Goal: Task Accomplishment & Management: Complete application form

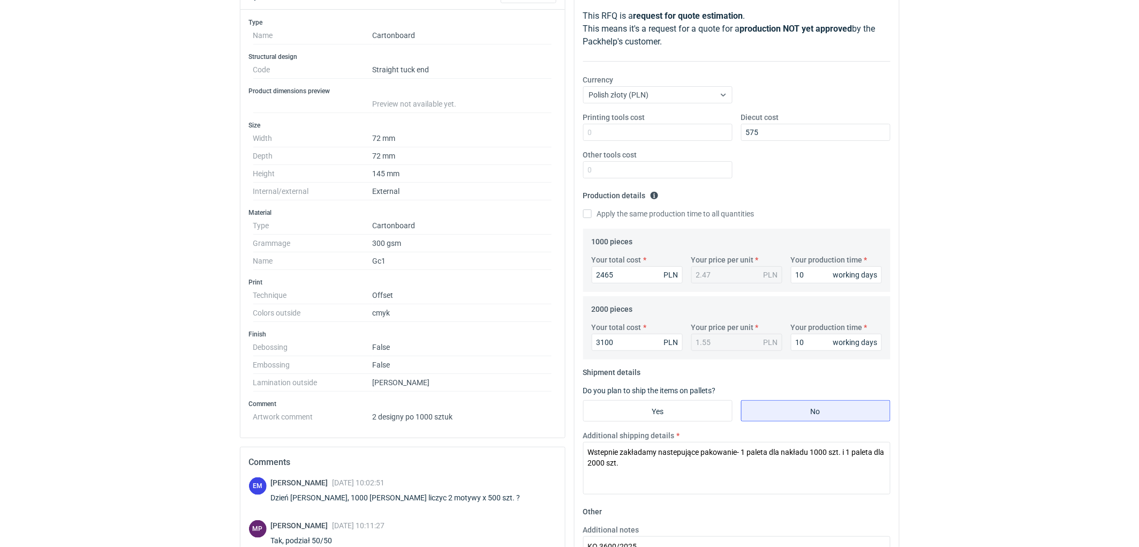
scroll to position [122, 0]
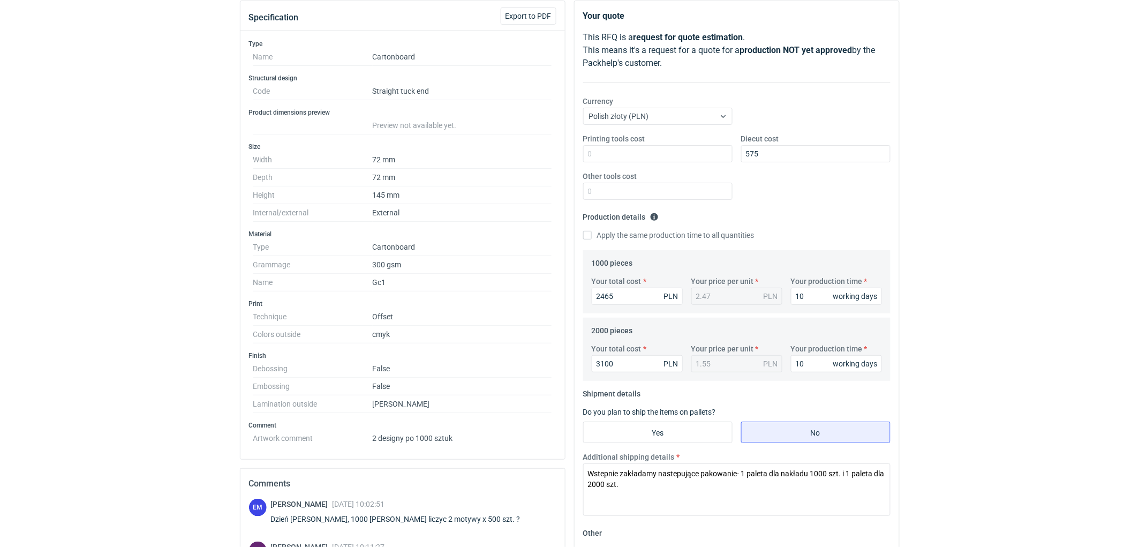
click at [954, 237] on div "RFQs Specs Designs Items Orders Customers Tools Analytics 11 99+ EM [PERSON_NAM…" at bounding box center [569, 151] width 1139 height 547
click at [1043, 344] on div "RFQs Specs Designs Items Orders Customers Tools Analytics 11 99+ EM [PERSON_NAM…" at bounding box center [569, 151] width 1139 height 547
click at [1012, 388] on div "RFQs Specs Designs Items Orders Customers Tools Analytics 11 99+ EM [PERSON_NAM…" at bounding box center [569, 151] width 1139 height 547
click at [1035, 383] on div "RFQs Specs Designs Items Orders Customers Tools Analytics 11 99+ EM [PERSON_NAM…" at bounding box center [569, 151] width 1139 height 547
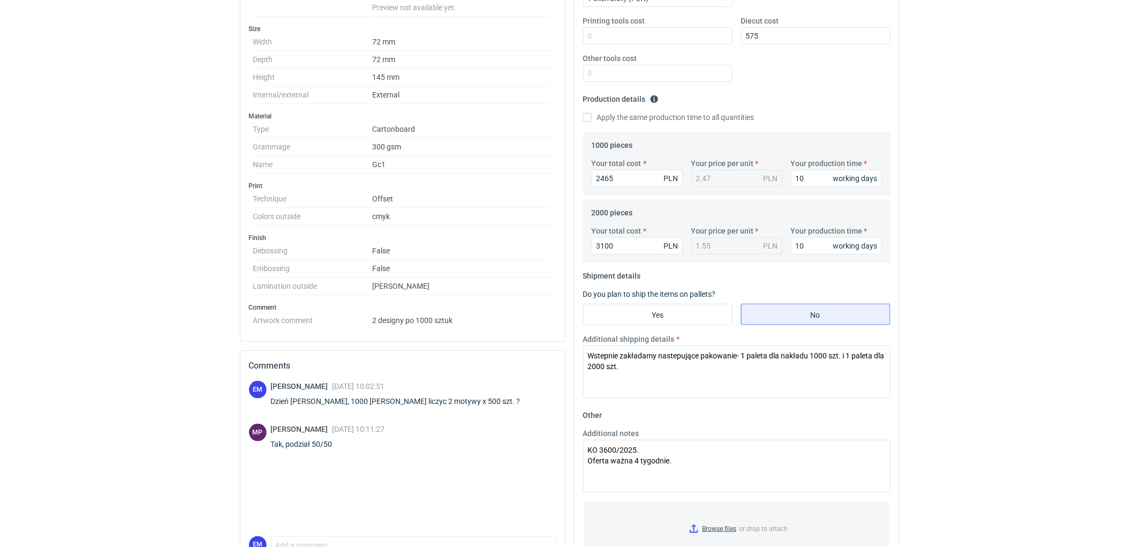
scroll to position [242, 0]
click at [968, 191] on div "RFQs Specs Designs Items Orders Customers Tools Analytics 11 99+ EM [PERSON_NAM…" at bounding box center [569, 31] width 1139 height 547
click at [724, 393] on textarea "Wstepnie zakładamy nastepujące pakowanie- 1 paleta dla nakładu 1000 szt. i 1 pa…" at bounding box center [736, 370] width 307 height 52
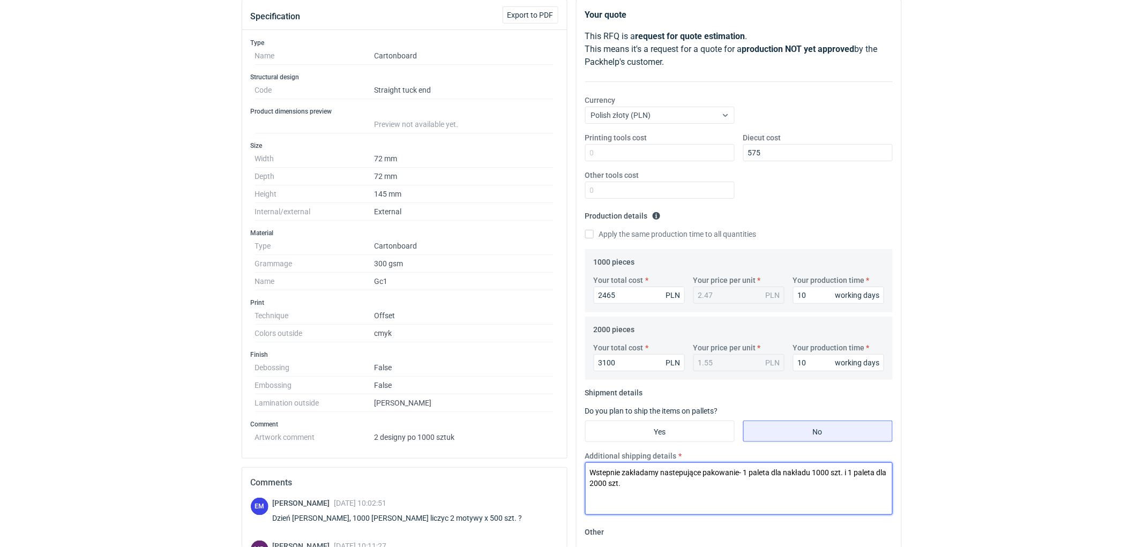
scroll to position [0, 0]
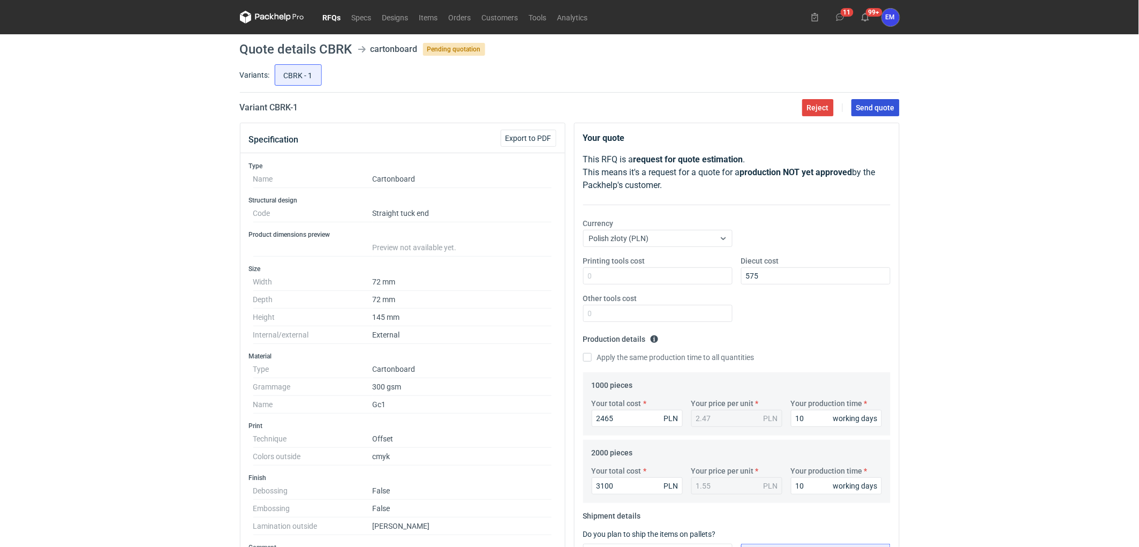
click at [872, 104] on span "Send quote" at bounding box center [876, 107] width 39 height 7
click at [274, 12] on icon at bounding box center [272, 17] width 64 height 13
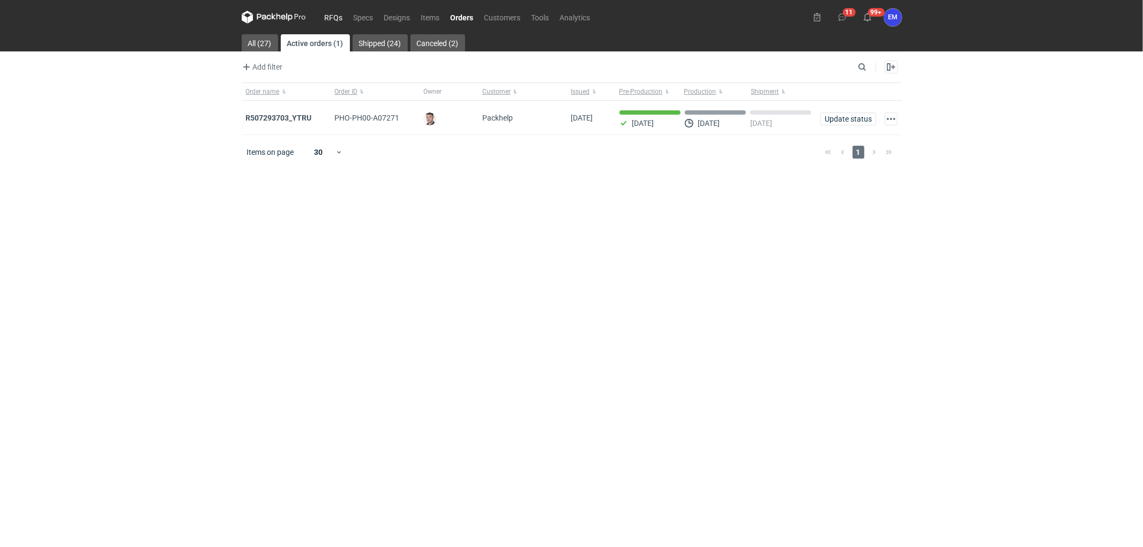
click at [338, 11] on link "RFQs" at bounding box center [333, 17] width 29 height 13
